Goal: Check status: Check status

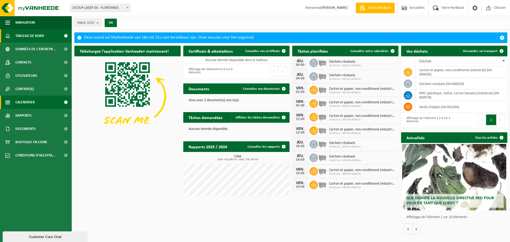
click at [30, 102] on span "Calendrier" at bounding box center [24, 102] width 19 height 13
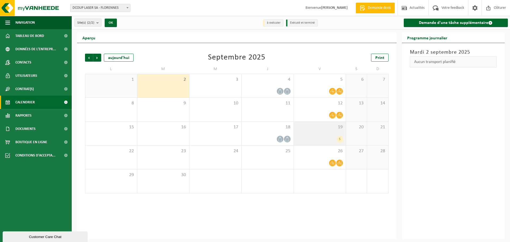
click at [330, 133] on div "19 5" at bounding box center [320, 134] width 52 height 24
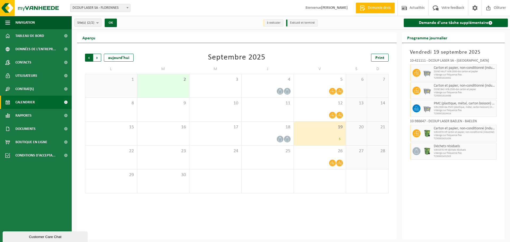
click at [96, 59] on span "Suivant" at bounding box center [97, 58] width 8 height 8
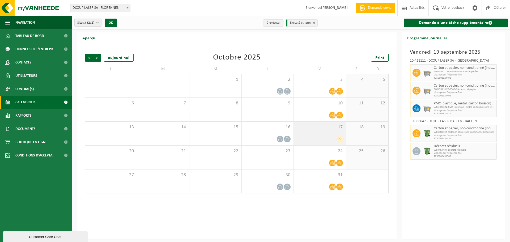
click at [339, 131] on div "17 5" at bounding box center [320, 134] width 52 height 24
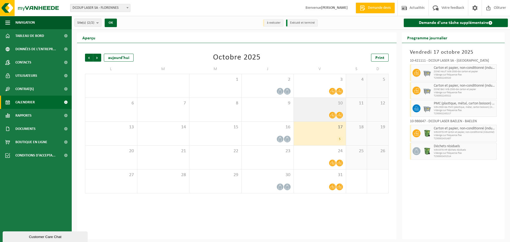
click at [331, 110] on div "10" at bounding box center [320, 110] width 52 height 24
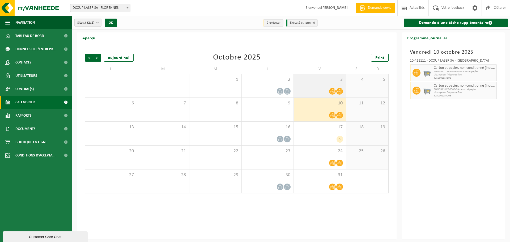
click at [328, 90] on div at bounding box center [320, 91] width 47 height 7
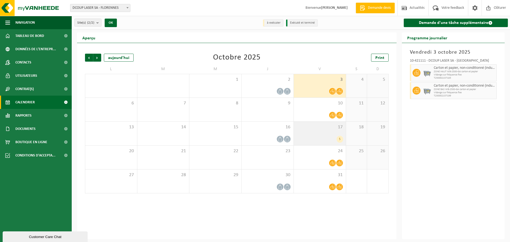
click at [331, 131] on div "17 5" at bounding box center [320, 134] width 52 height 24
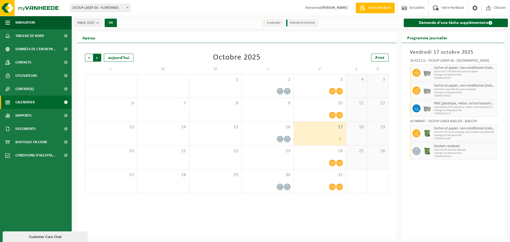
click at [89, 58] on span "Précédent" at bounding box center [89, 58] width 8 height 8
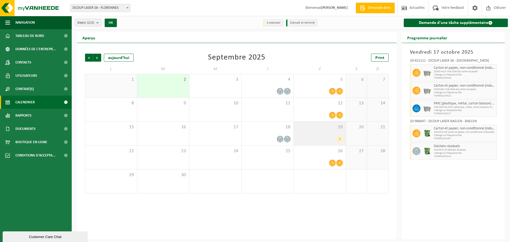
click at [308, 132] on div "19 5" at bounding box center [320, 134] width 52 height 24
click at [99, 59] on span "Suivant" at bounding box center [97, 58] width 8 height 8
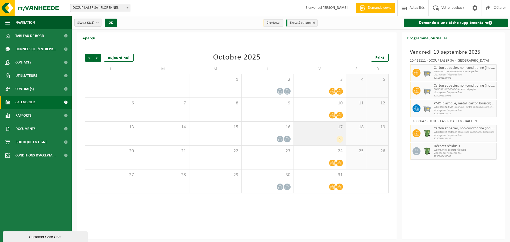
click at [314, 129] on span "17" at bounding box center [320, 127] width 47 height 6
